Goal: Find specific page/section: Find specific page/section

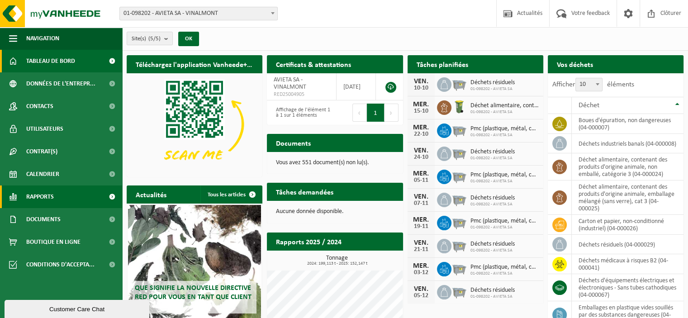
click at [62, 197] on link "Rapports" at bounding box center [61, 197] width 122 height 23
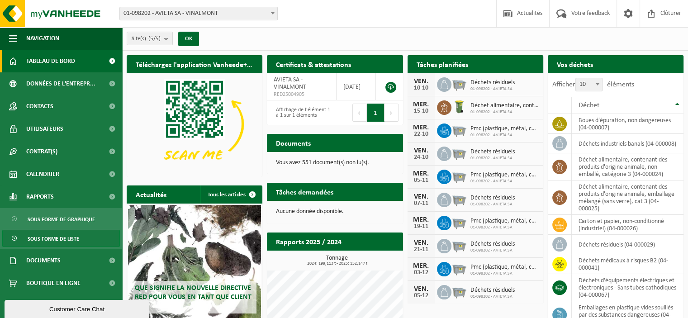
click at [66, 237] on span "Sous forme de liste" at bounding box center [54, 238] width 52 height 17
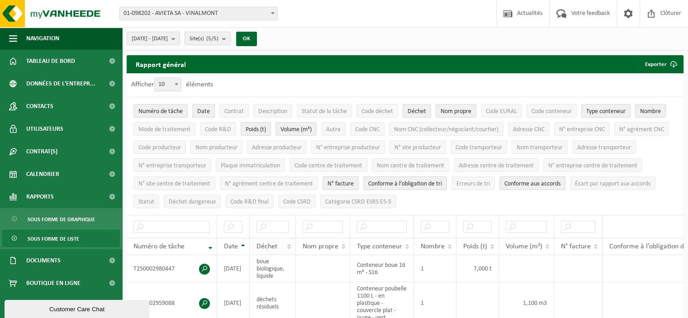
click at [291, 245] on th "Déchet" at bounding box center [273, 246] width 46 height 17
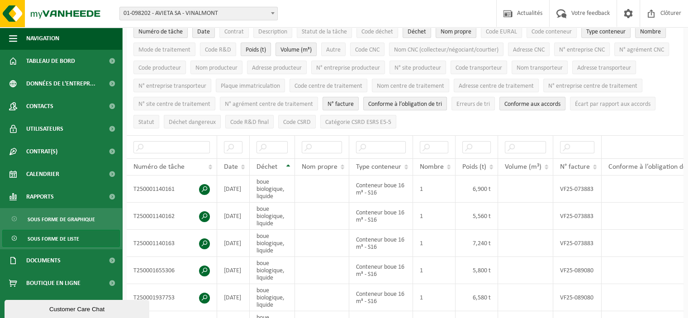
scroll to position [81, 0]
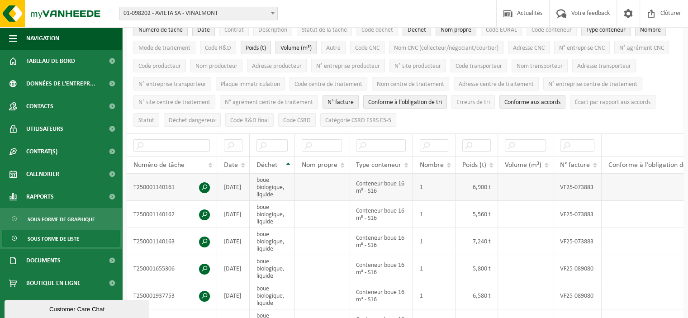
click at [204, 186] on span at bounding box center [204, 187] width 11 height 11
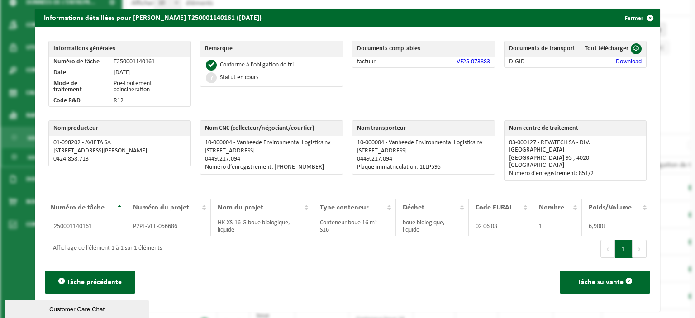
click at [143, 6] on div "Informations détaillées pour [PERSON_NAME] T250001140161 ([DATE]) Fermer Inform…" at bounding box center [347, 159] width 695 height 318
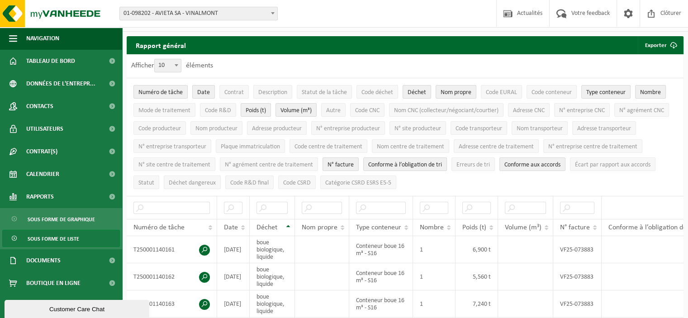
scroll to position [0, 0]
